Goal: Task Accomplishment & Management: Use online tool/utility

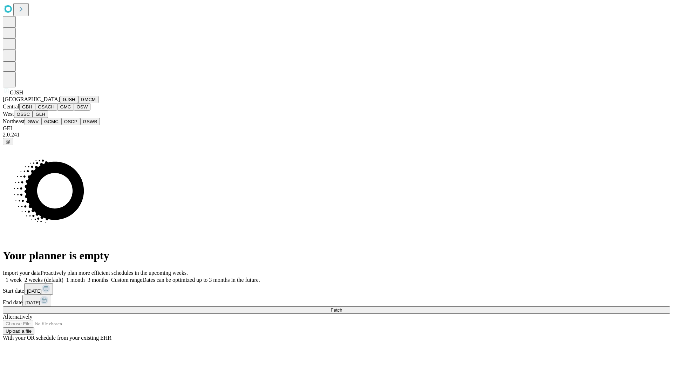
click at [60, 103] on button "GJSH" at bounding box center [69, 99] width 18 height 7
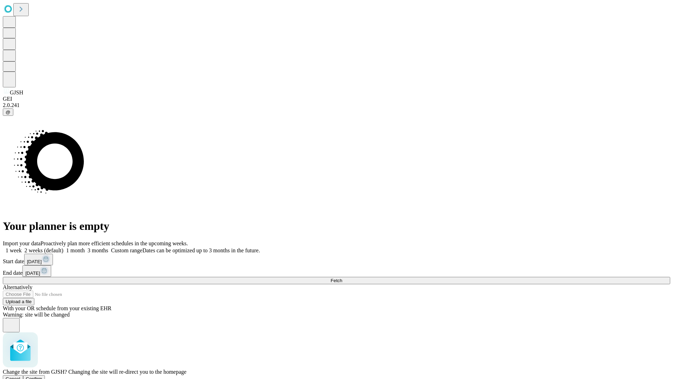
click at [42, 376] on span "Confirm" at bounding box center [34, 378] width 16 height 5
click at [22, 247] on label "1 week" at bounding box center [12, 250] width 19 height 6
click at [342, 278] on span "Fetch" at bounding box center [337, 280] width 12 height 5
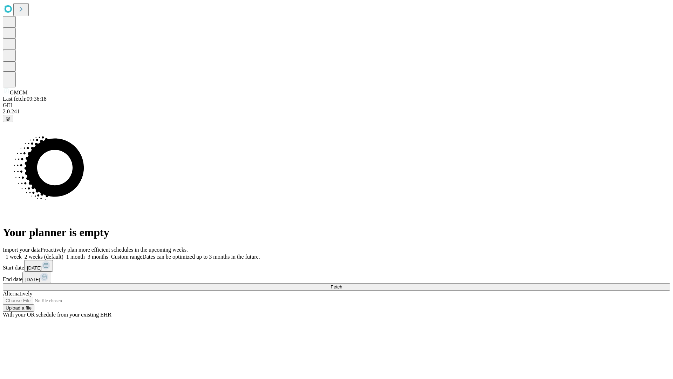
click at [22, 254] on label "1 week" at bounding box center [12, 257] width 19 height 6
click at [342, 284] on span "Fetch" at bounding box center [337, 286] width 12 height 5
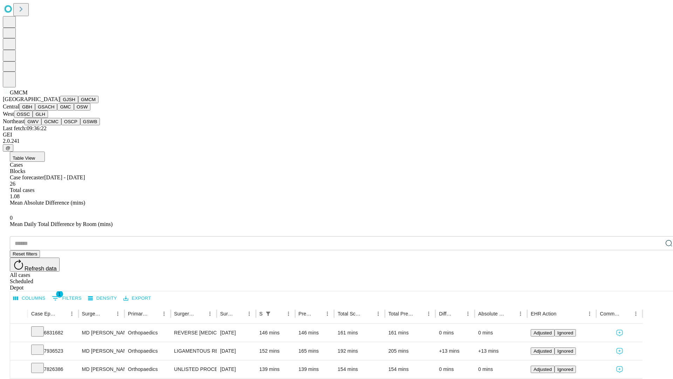
click at [35, 110] on button "GBH" at bounding box center [27, 106] width 16 height 7
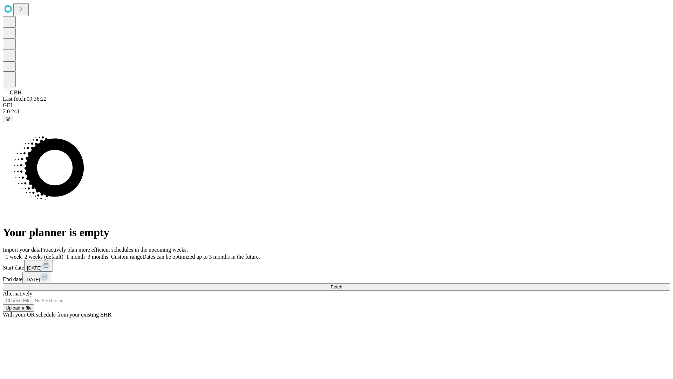
click at [22, 254] on label "1 week" at bounding box center [12, 257] width 19 height 6
click at [342, 284] on span "Fetch" at bounding box center [337, 286] width 12 height 5
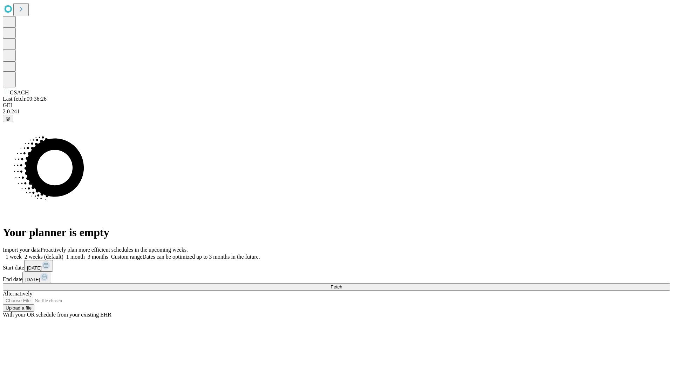
click at [22, 254] on label "1 week" at bounding box center [12, 257] width 19 height 6
click at [342, 284] on span "Fetch" at bounding box center [337, 286] width 12 height 5
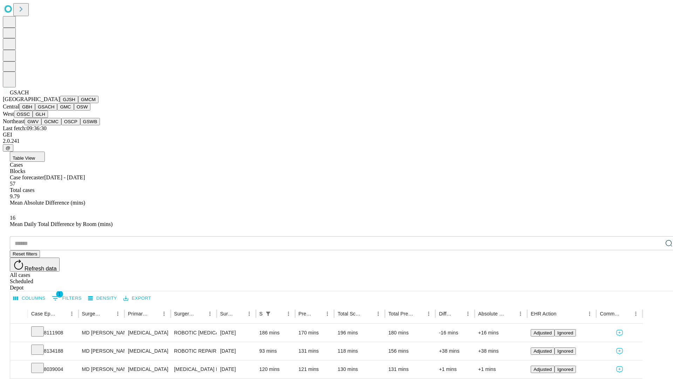
click at [57, 110] on button "GMC" at bounding box center [65, 106] width 16 height 7
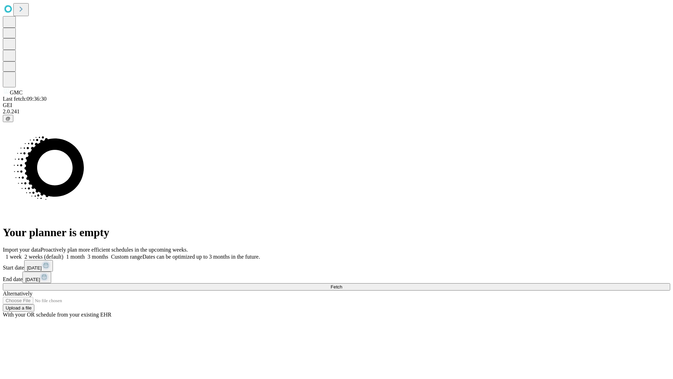
click at [22, 254] on label "1 week" at bounding box center [12, 257] width 19 height 6
click at [342, 284] on span "Fetch" at bounding box center [337, 286] width 12 height 5
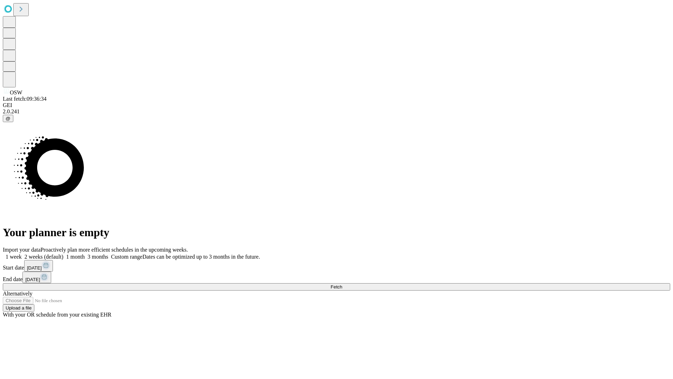
click at [342, 284] on span "Fetch" at bounding box center [337, 286] width 12 height 5
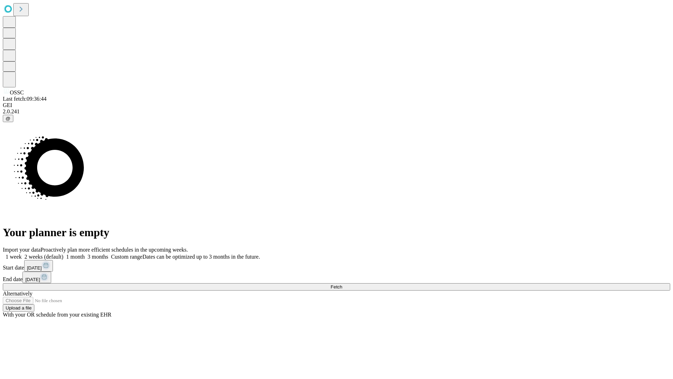
click at [22, 254] on label "1 week" at bounding box center [12, 257] width 19 height 6
click at [342, 284] on span "Fetch" at bounding box center [337, 286] width 12 height 5
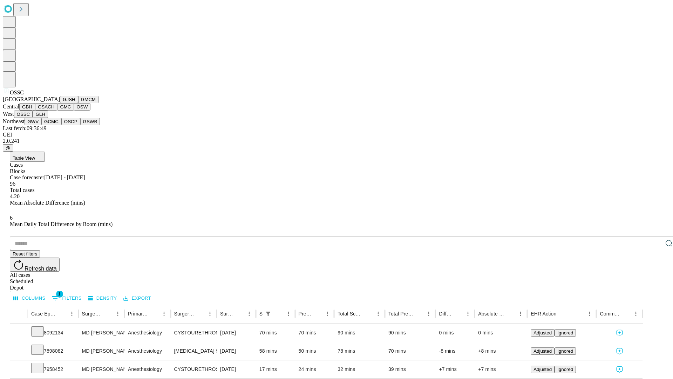
click at [48, 118] on button "GLH" at bounding box center [40, 113] width 15 height 7
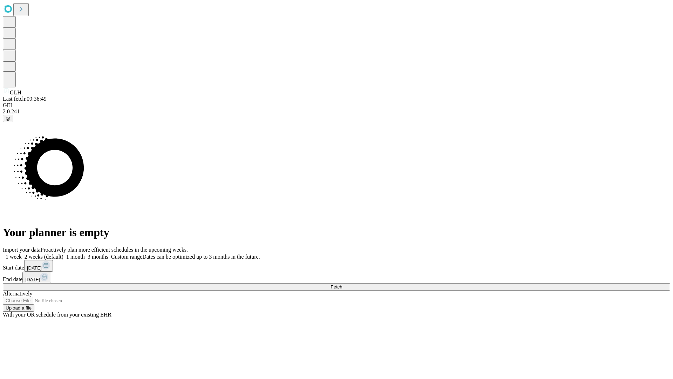
click at [342, 284] on span "Fetch" at bounding box center [337, 286] width 12 height 5
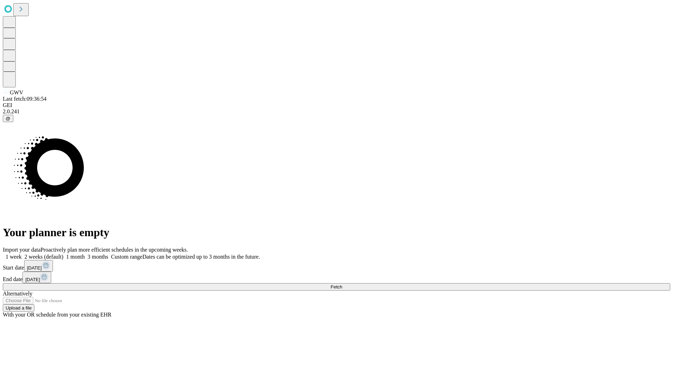
click at [22, 254] on label "1 week" at bounding box center [12, 257] width 19 height 6
click at [342, 284] on span "Fetch" at bounding box center [337, 286] width 12 height 5
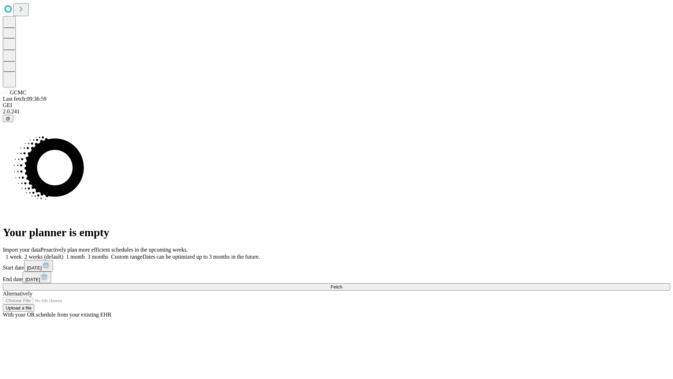
click at [22, 254] on label "1 week" at bounding box center [12, 257] width 19 height 6
click at [342, 284] on span "Fetch" at bounding box center [337, 286] width 12 height 5
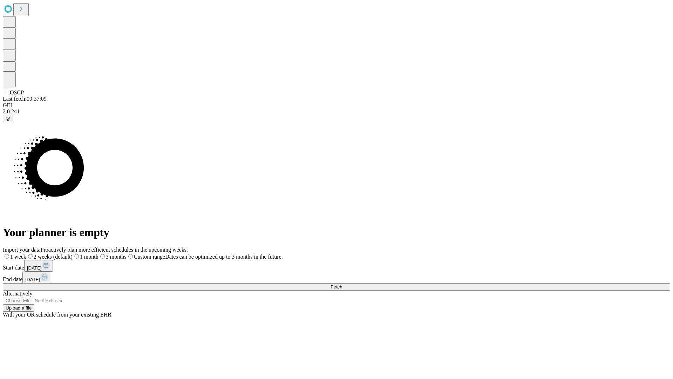
click at [342, 284] on span "Fetch" at bounding box center [337, 286] width 12 height 5
